Goal: Task Accomplishment & Management: Manage account settings

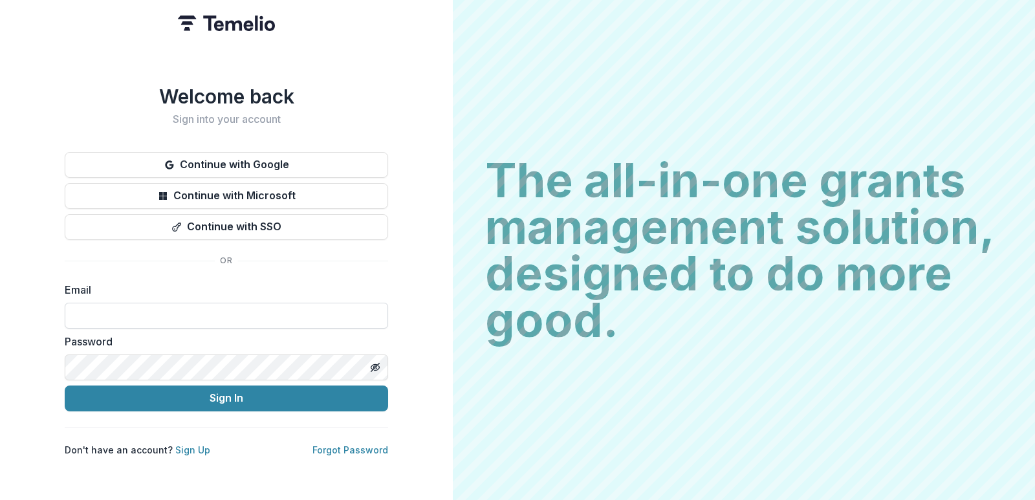
click at [289, 303] on input at bounding box center [226, 316] width 323 height 26
type input "**********"
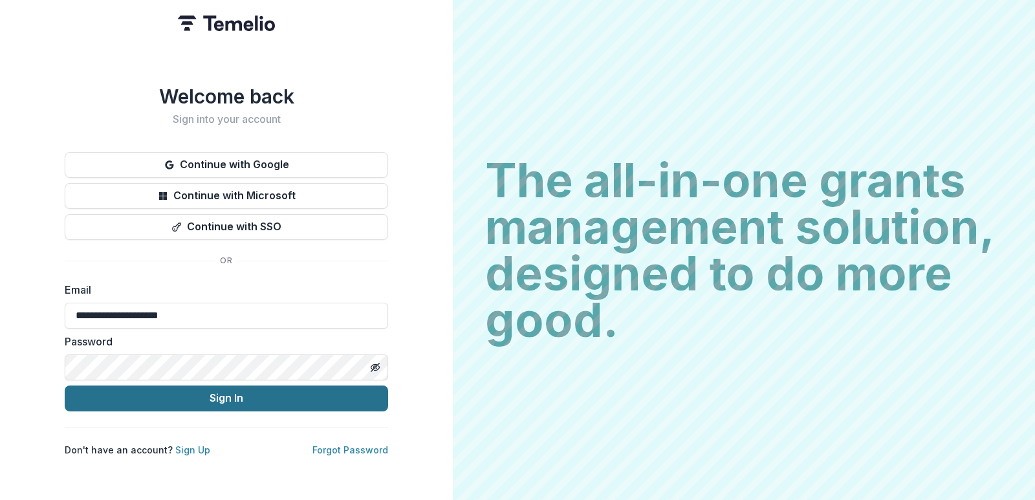
click at [248, 396] on button "Sign In" at bounding box center [226, 398] width 323 height 26
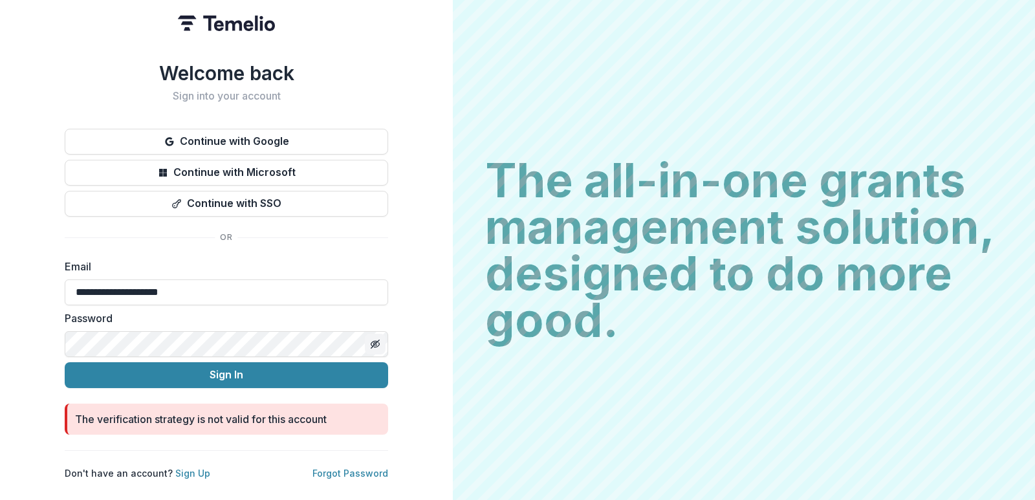
click at [375, 340] on icon "Toggle password visibility" at bounding box center [375, 344] width 10 height 10
click at [367, 468] on link "Forgot Password" at bounding box center [350, 473] width 76 height 11
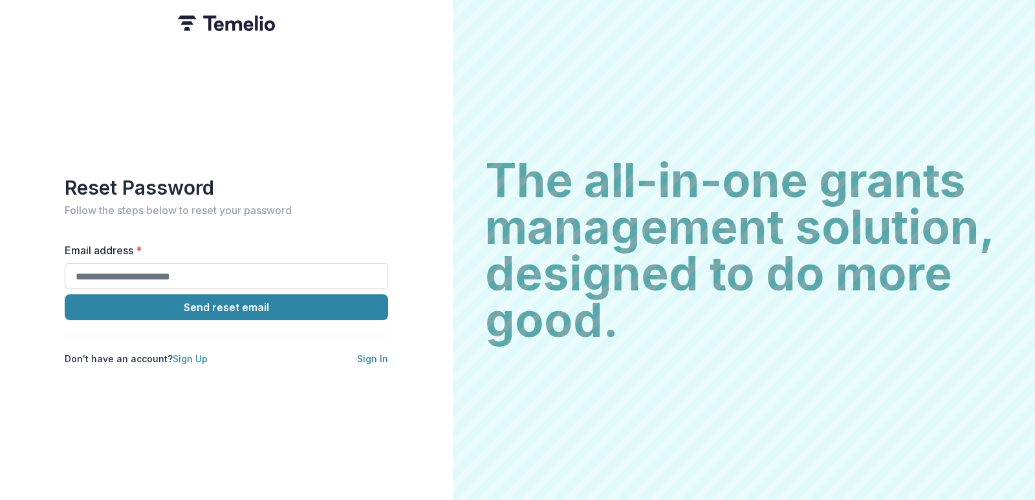
click at [306, 263] on input "Email address *" at bounding box center [226, 276] width 323 height 26
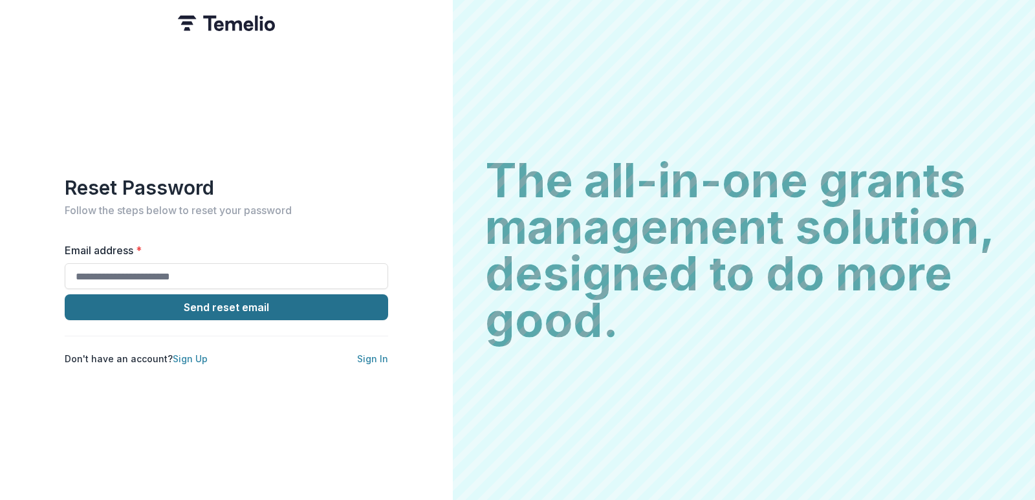
type input "**********"
click at [246, 301] on button "Send reset email" at bounding box center [226, 307] width 323 height 26
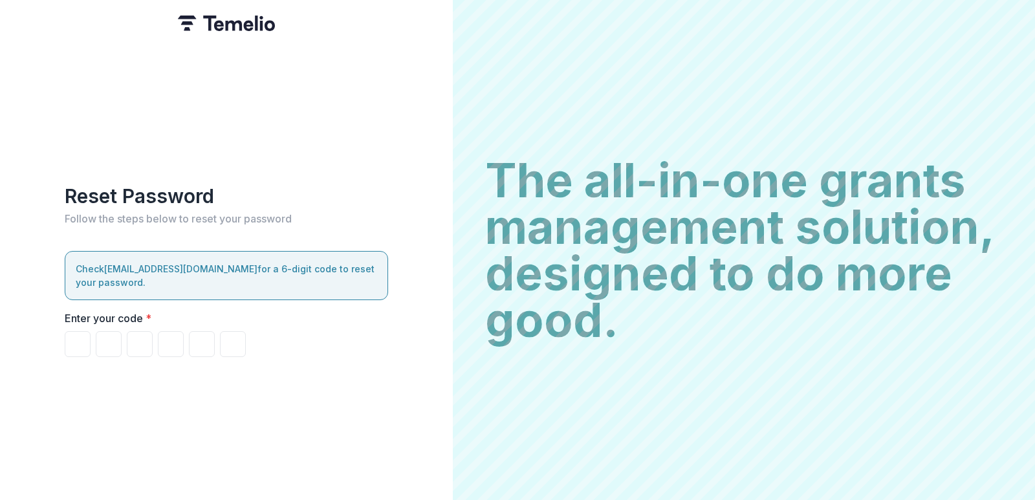
type input "*"
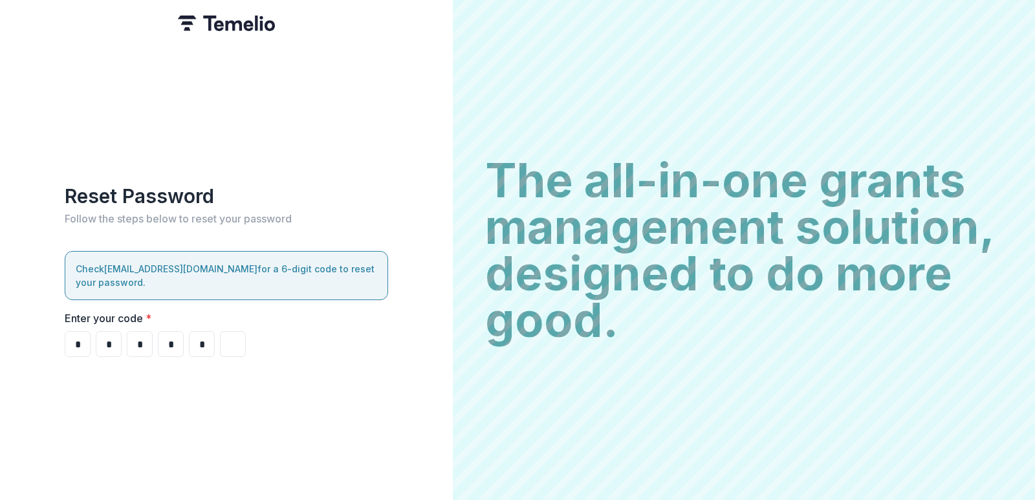
type input "*"
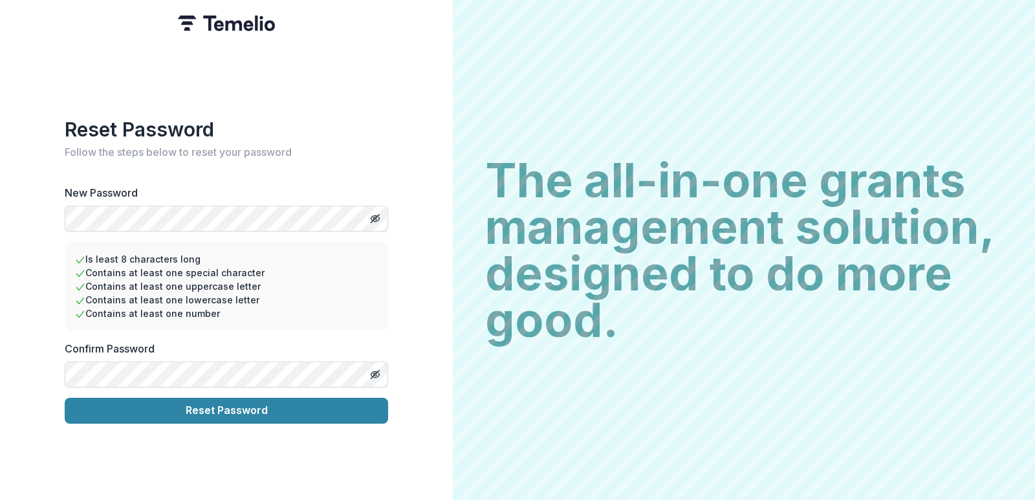
click at [65, 398] on button "Reset Password" at bounding box center [226, 411] width 323 height 26
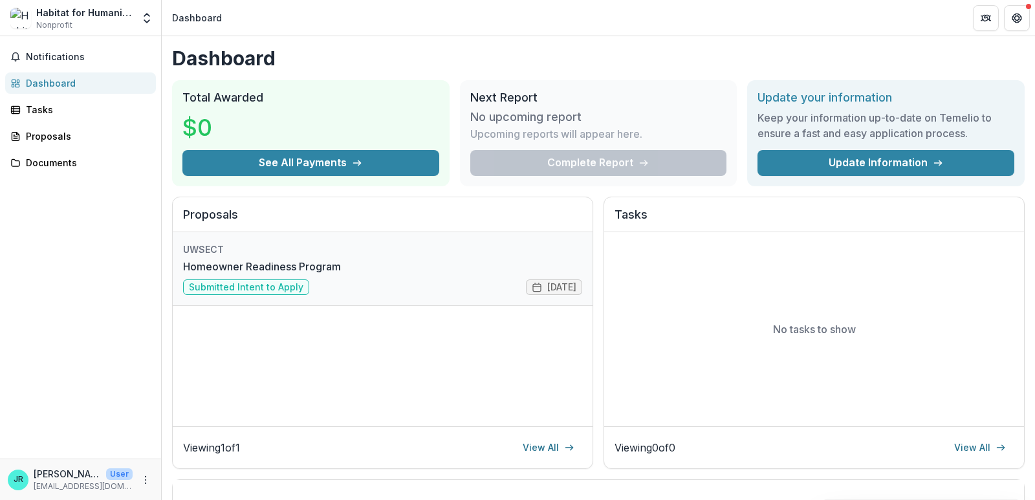
click at [341, 274] on link "Homeowner Readiness Program" at bounding box center [262, 267] width 158 height 16
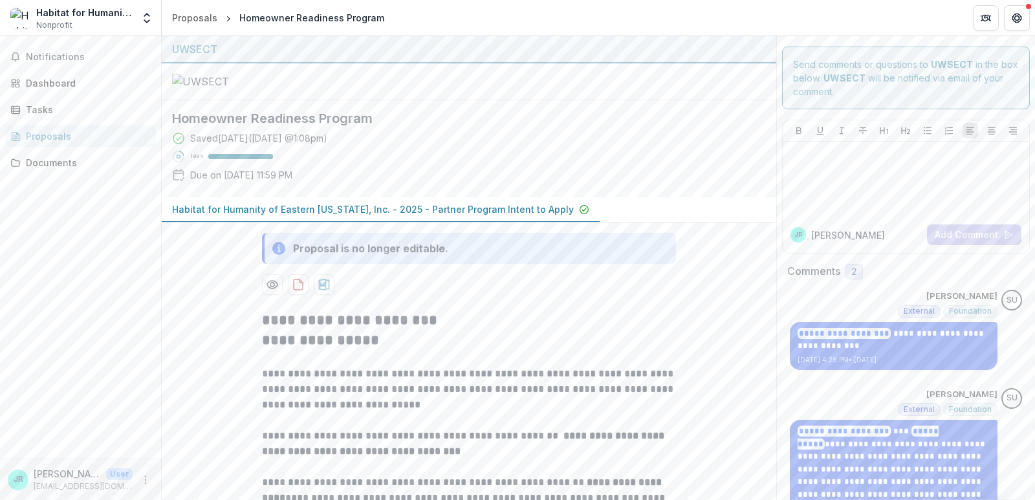
click at [71, 138] on div "Proposals" at bounding box center [86, 136] width 120 height 14
